Goal: Task Accomplishment & Management: Manage account settings

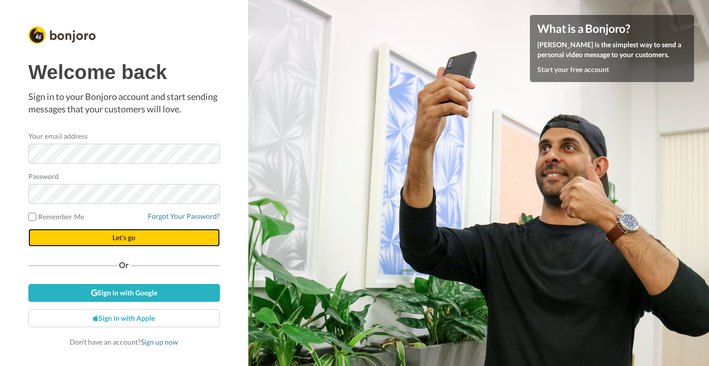
click at [124, 243] on button "Let's go" at bounding box center [124, 238] width 192 height 18
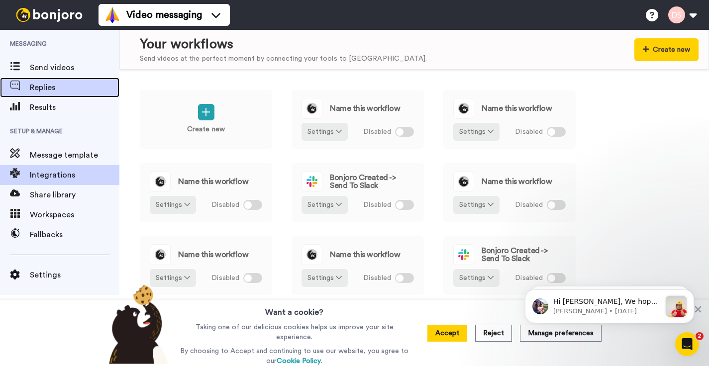
click at [52, 91] on span "Replies" at bounding box center [75, 88] width 90 height 12
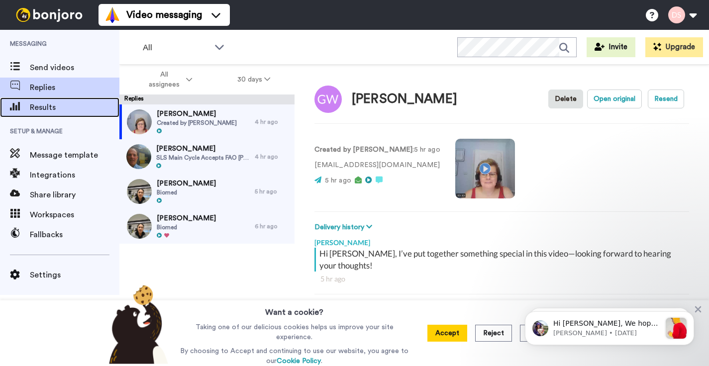
click at [50, 109] on span "Results" at bounding box center [75, 108] width 90 height 12
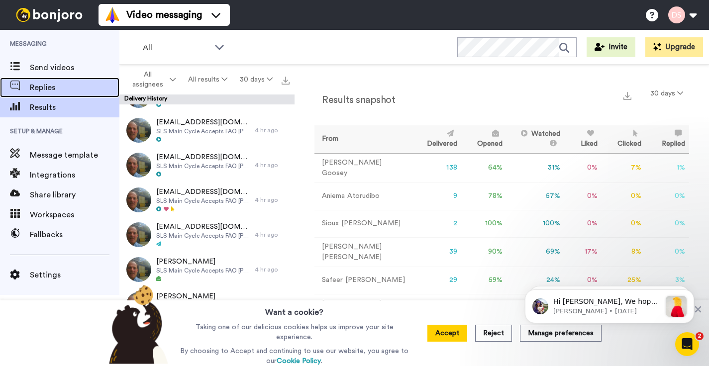
click at [52, 87] on span "Replies" at bounding box center [75, 88] width 90 height 12
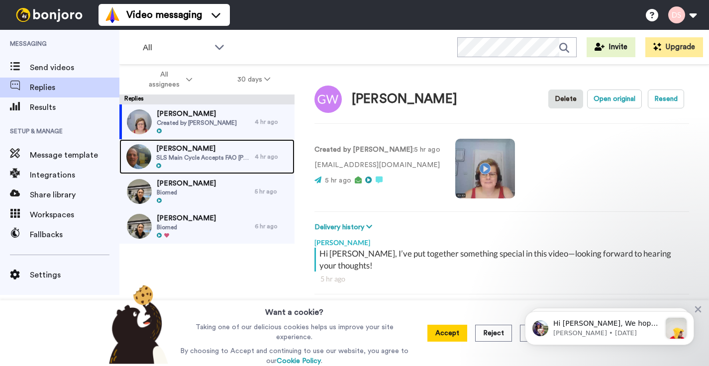
click at [185, 159] on span "SLS Main Cycle Accepts FAO [PERSON_NAME]" at bounding box center [203, 158] width 94 height 8
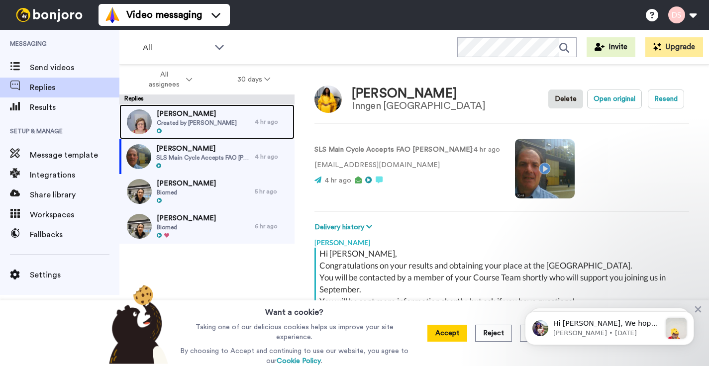
click at [175, 119] on span "Created by [PERSON_NAME]" at bounding box center [197, 123] width 80 height 8
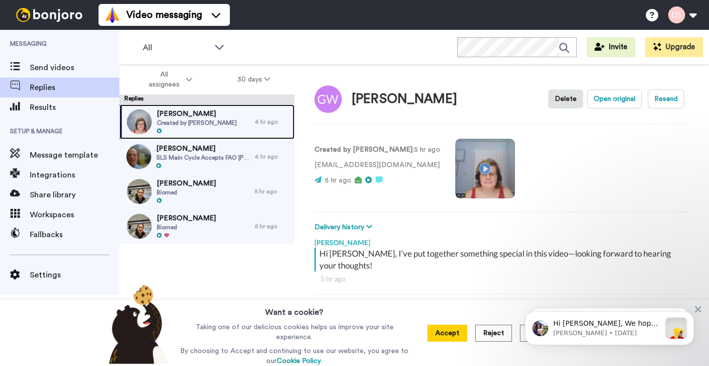
scroll to position [14, 0]
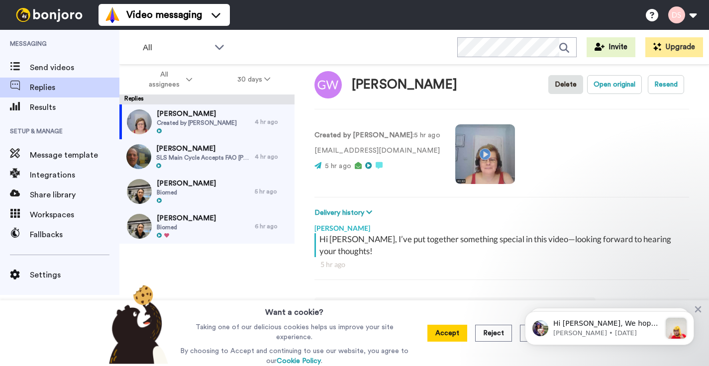
click at [469, 155] on video at bounding box center [485, 154] width 60 height 60
click at [447, 332] on button "Accept" at bounding box center [448, 333] width 40 height 17
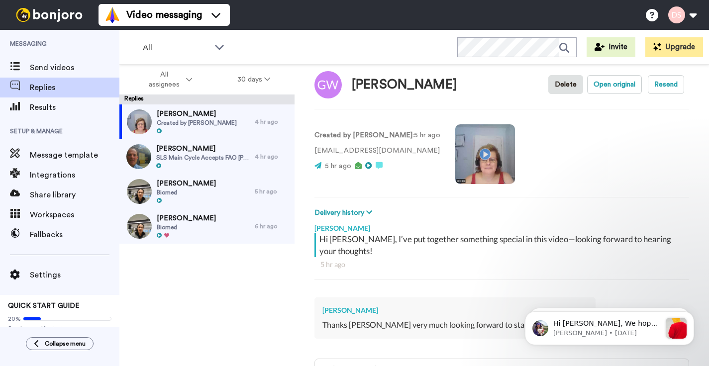
click at [471, 164] on video at bounding box center [485, 154] width 60 height 60
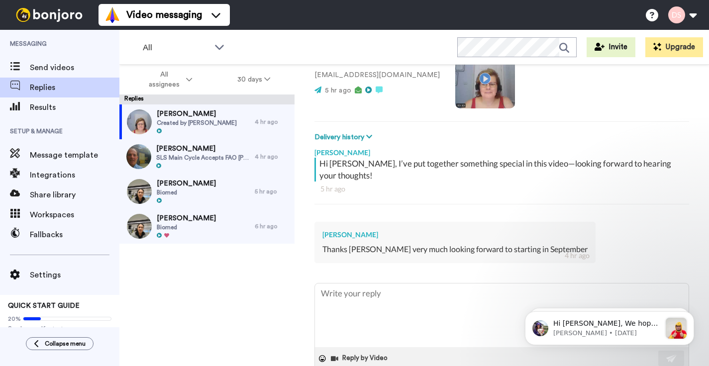
scroll to position [101, 0]
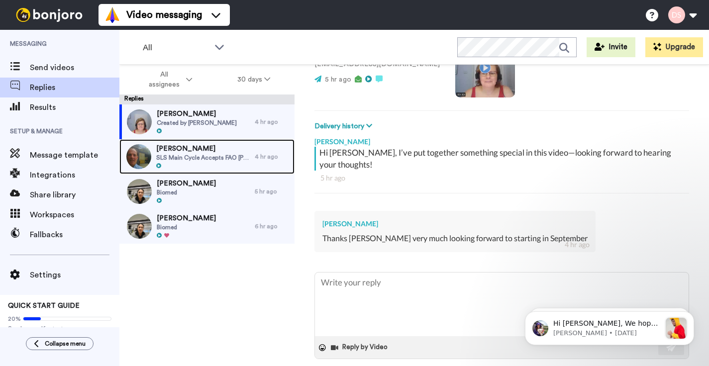
click at [197, 159] on span "SLS Main Cycle Accepts FAO [PERSON_NAME]" at bounding box center [203, 158] width 94 height 8
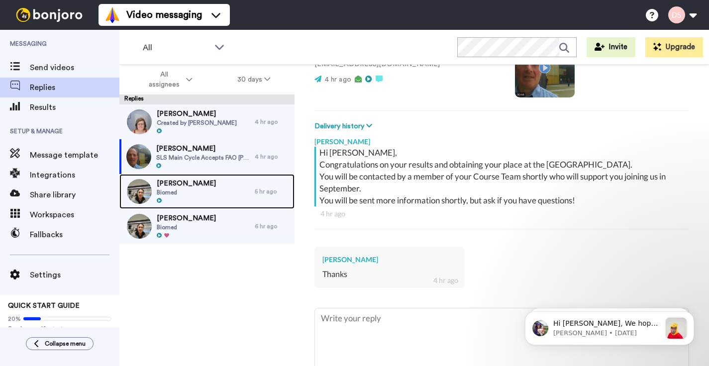
click at [183, 185] on span "[PERSON_NAME]" at bounding box center [186, 184] width 59 height 10
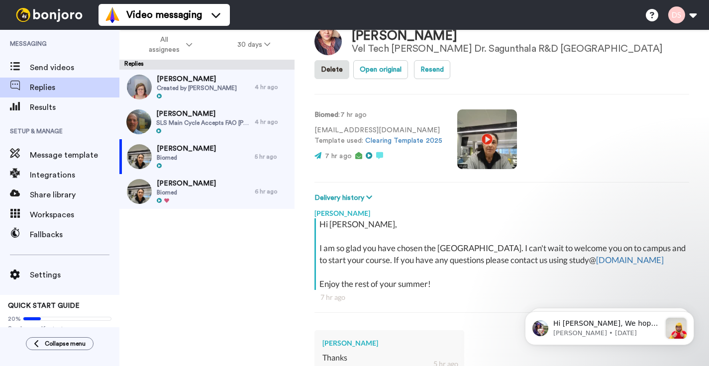
scroll to position [36, 0]
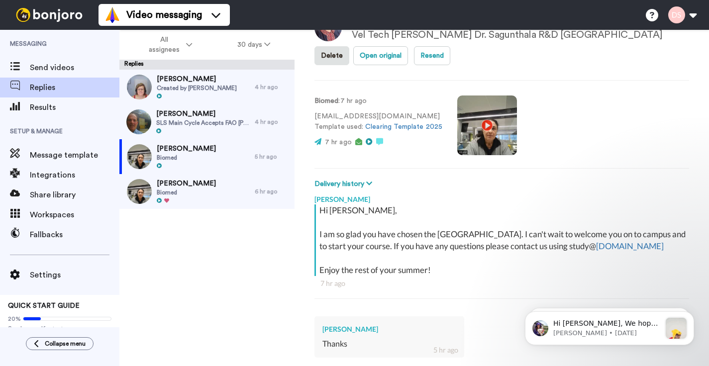
click at [482, 125] on video at bounding box center [487, 126] width 60 height 60
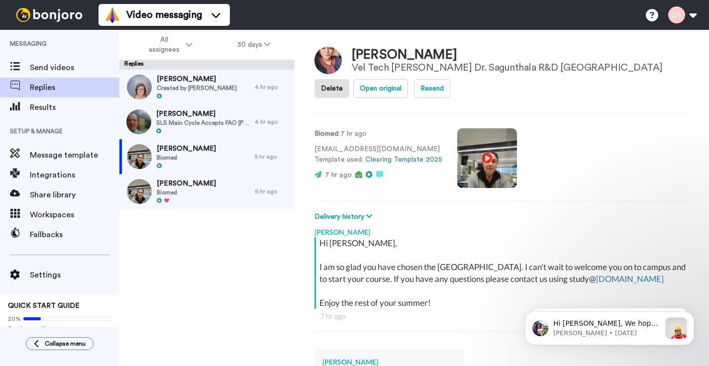
scroll to position [0, 0]
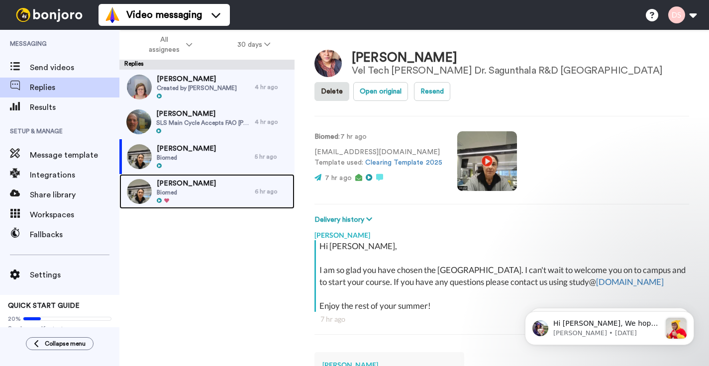
click at [188, 185] on span "[PERSON_NAME]" at bounding box center [186, 184] width 59 height 10
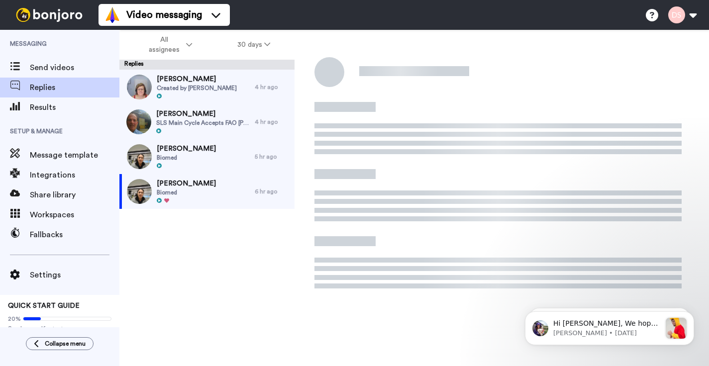
type textarea "x"
